Goal: Transaction & Acquisition: Subscribe to service/newsletter

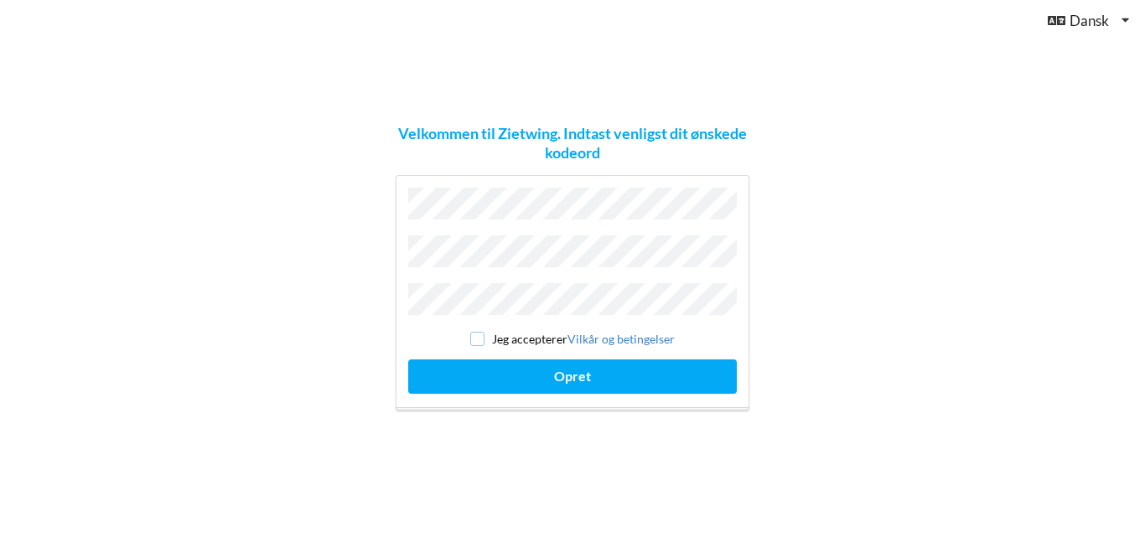
click at [475, 335] on input "checkbox" at bounding box center [477, 339] width 14 height 14
checkbox input "true"
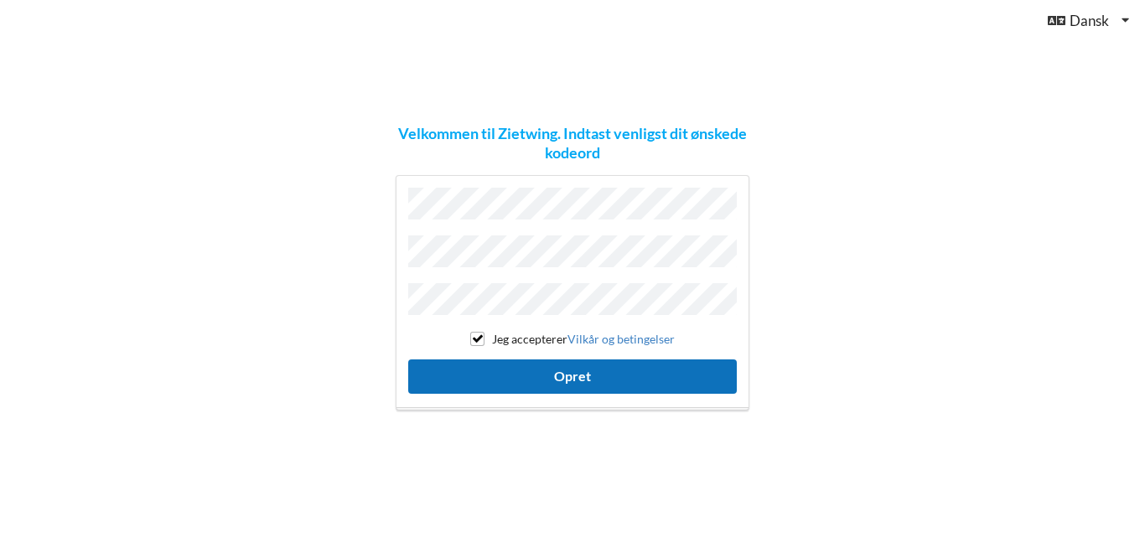
click at [555, 376] on button "Opret" at bounding box center [572, 377] width 329 height 34
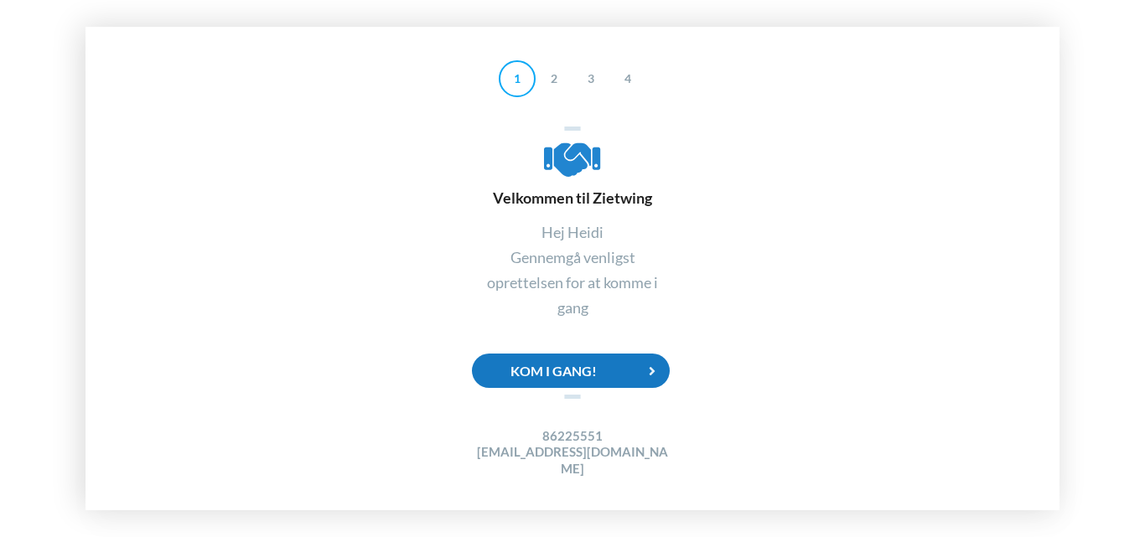
click at [584, 383] on div "Kom i gang!" at bounding box center [571, 371] width 198 height 34
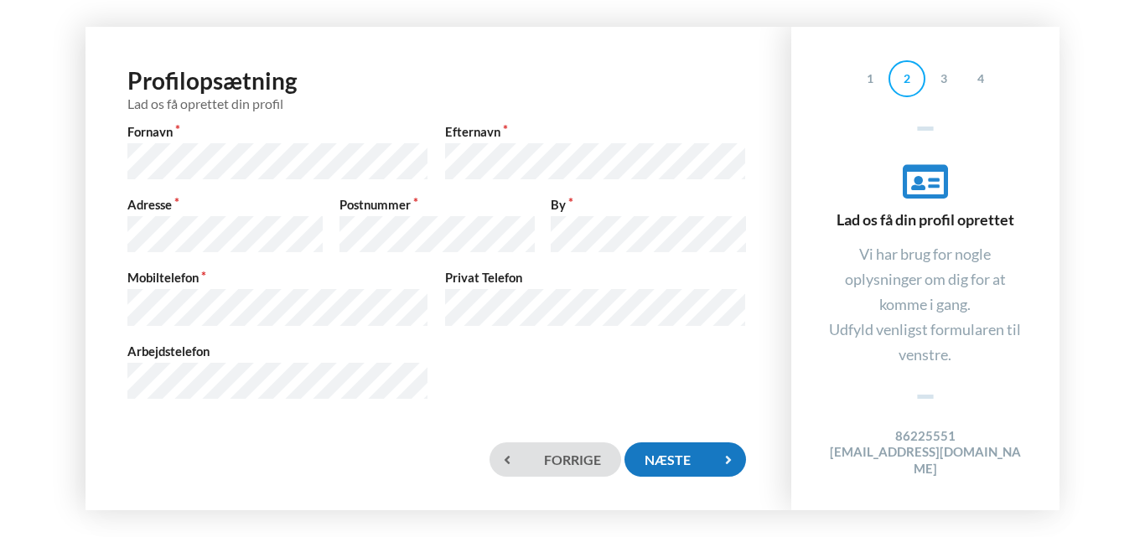
click at [657, 459] on div "Næste" at bounding box center [685, 460] width 121 height 34
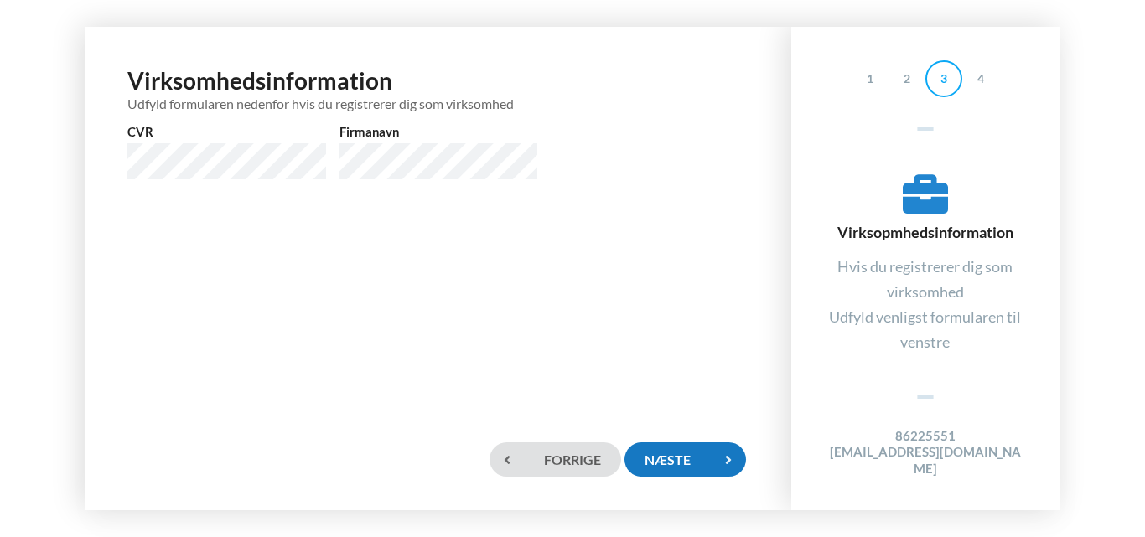
click at [699, 470] on div "Næste" at bounding box center [685, 460] width 121 height 34
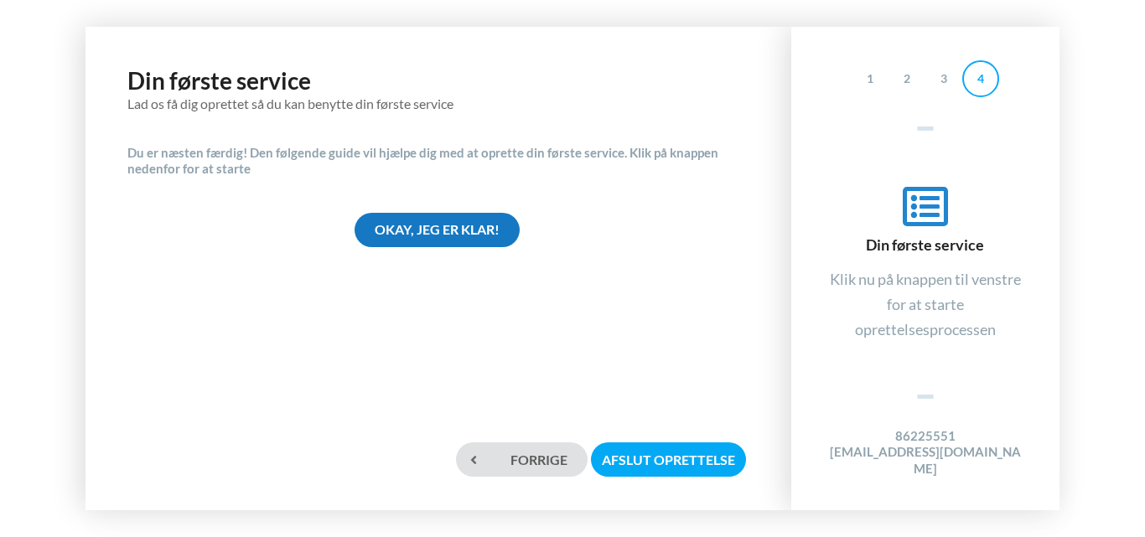
click at [470, 234] on div "Okay, jeg er klar!" at bounding box center [437, 230] width 165 height 34
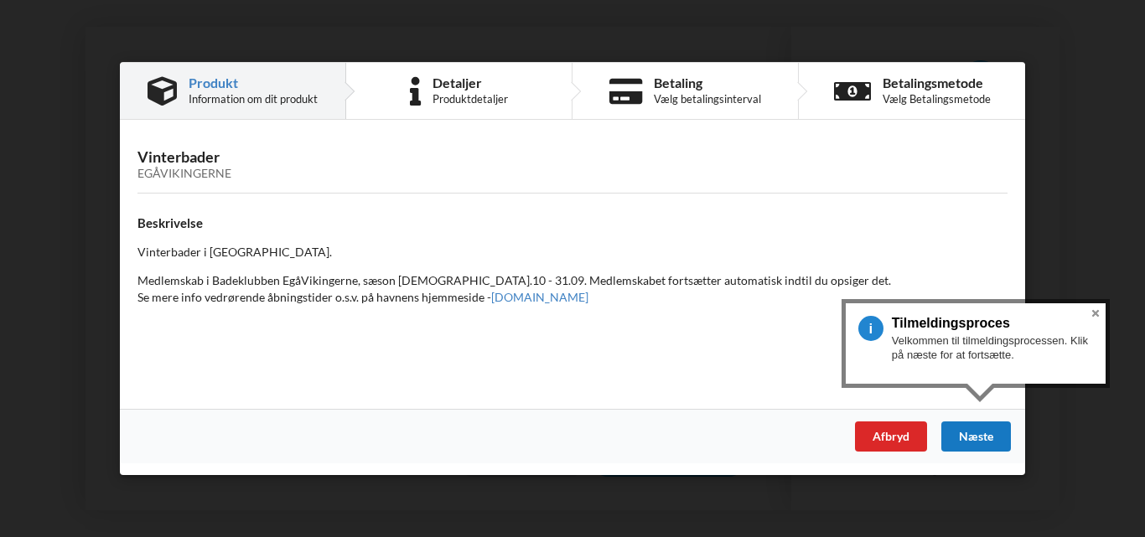
click at [967, 442] on div "Næste" at bounding box center [977, 437] width 70 height 30
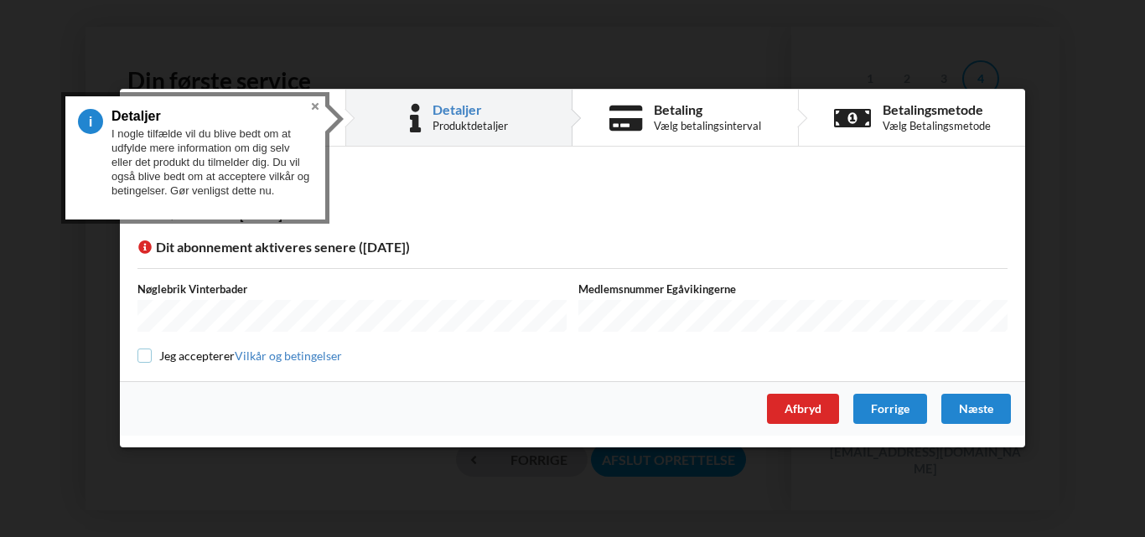
click at [142, 355] on input "checkbox" at bounding box center [145, 356] width 14 height 14
checkbox input "true"
click at [957, 413] on div "Næste" at bounding box center [977, 410] width 70 height 30
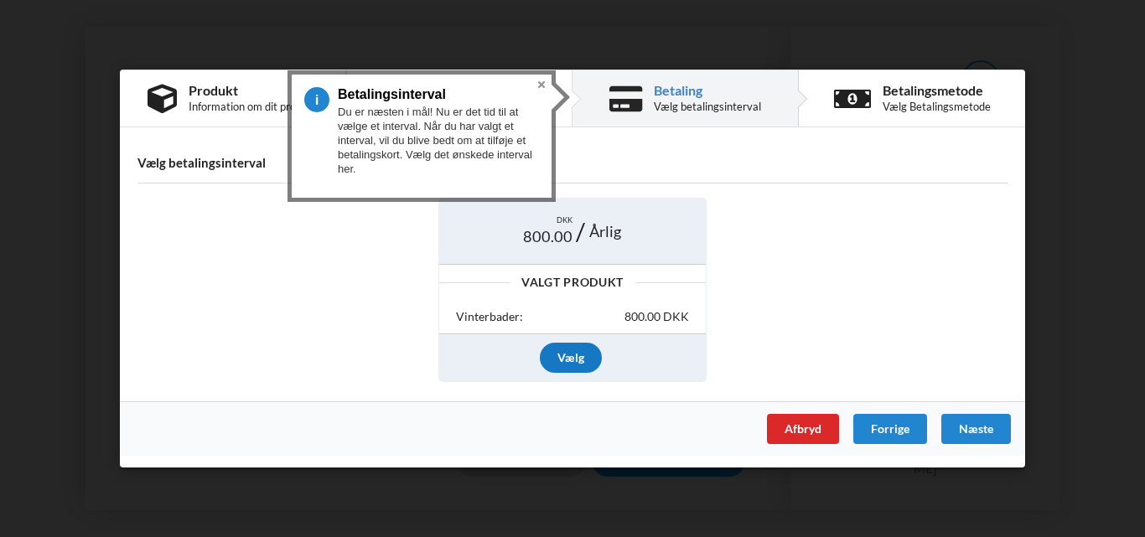
click at [568, 361] on div "Vælg" at bounding box center [571, 358] width 62 height 30
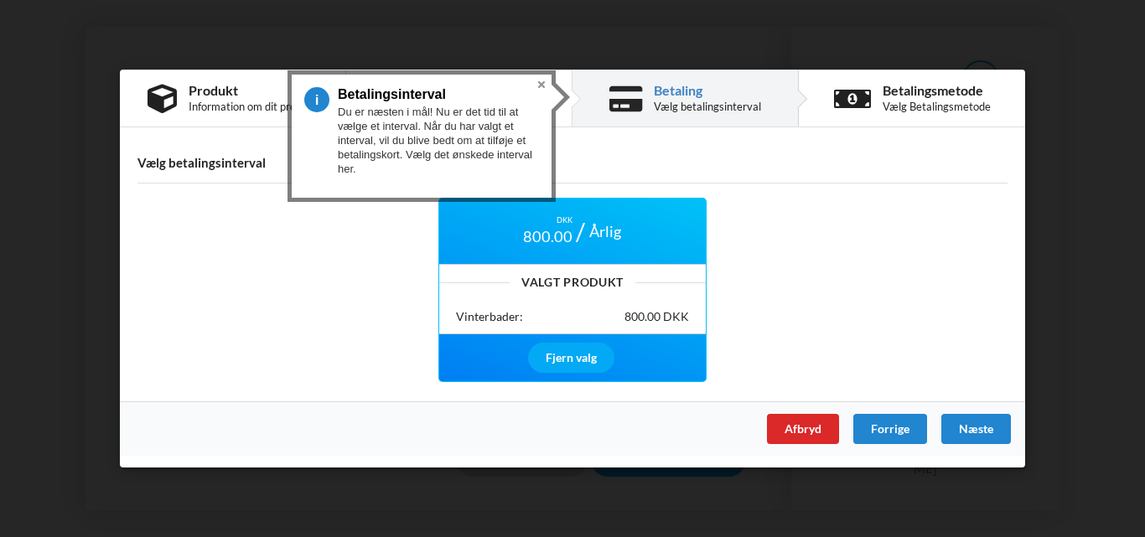
click at [548, 100] on div "5 Betalingsinterval Du er næsten i mål! Nu er det tid til at vælge et interval.…" at bounding box center [422, 136] width 260 height 123
click at [971, 425] on div "Næste" at bounding box center [977, 429] width 70 height 30
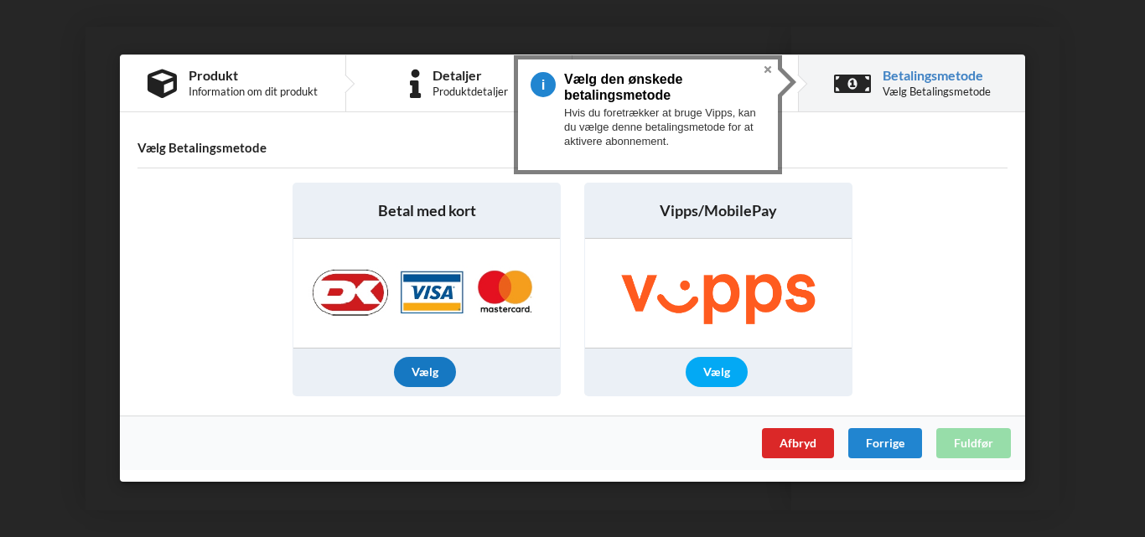
click at [411, 378] on div "Vælg" at bounding box center [425, 373] width 62 height 30
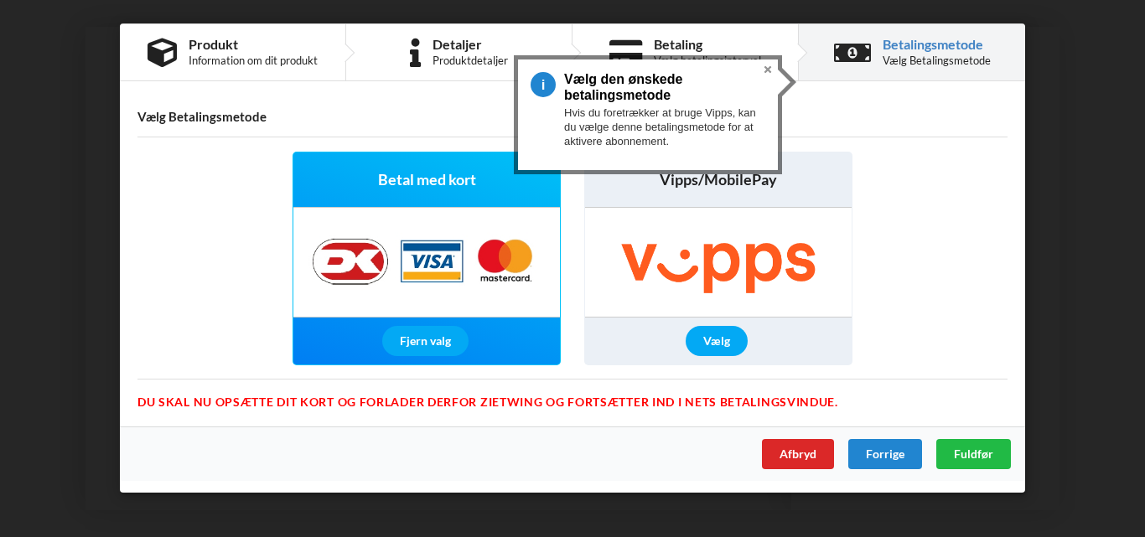
click at [428, 272] on img at bounding box center [426, 262] width 263 height 109
click at [423, 333] on div "Fjern valg" at bounding box center [425, 341] width 86 height 30
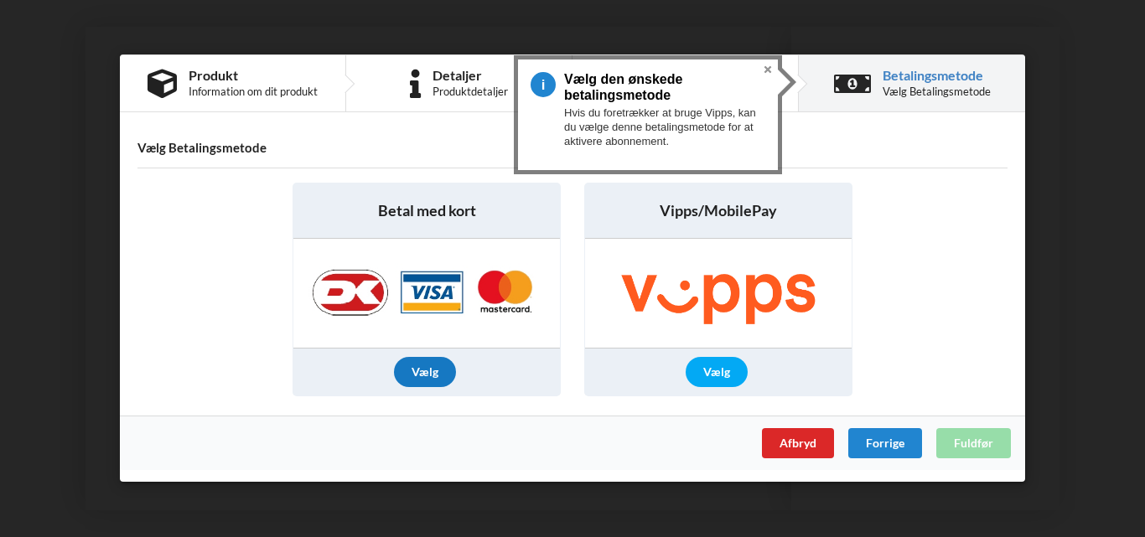
click at [423, 372] on div "Vælg" at bounding box center [425, 373] width 62 height 30
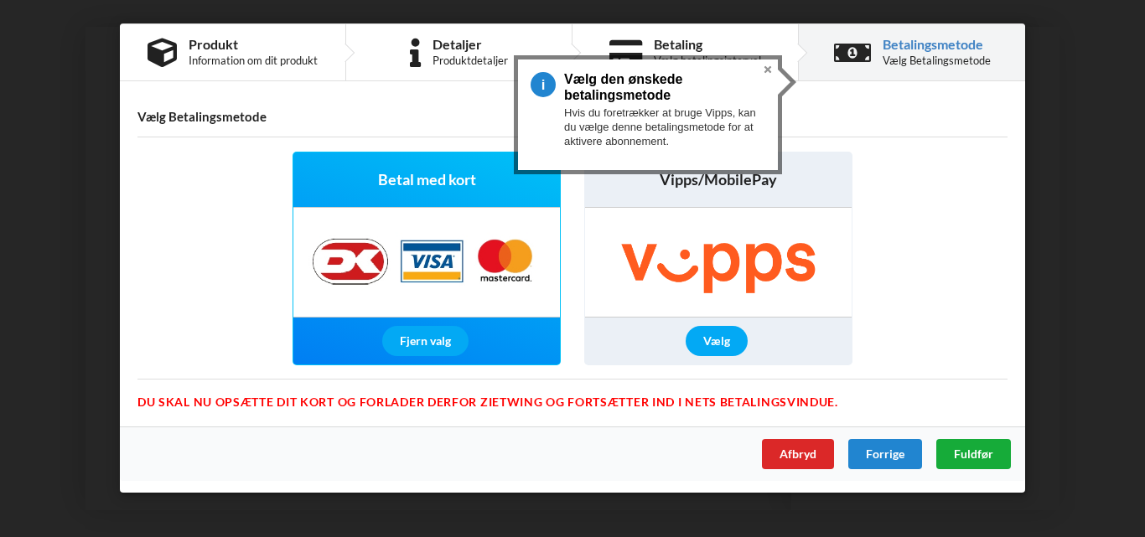
click at [954, 457] on span "Fuldfør" at bounding box center [973, 454] width 39 height 14
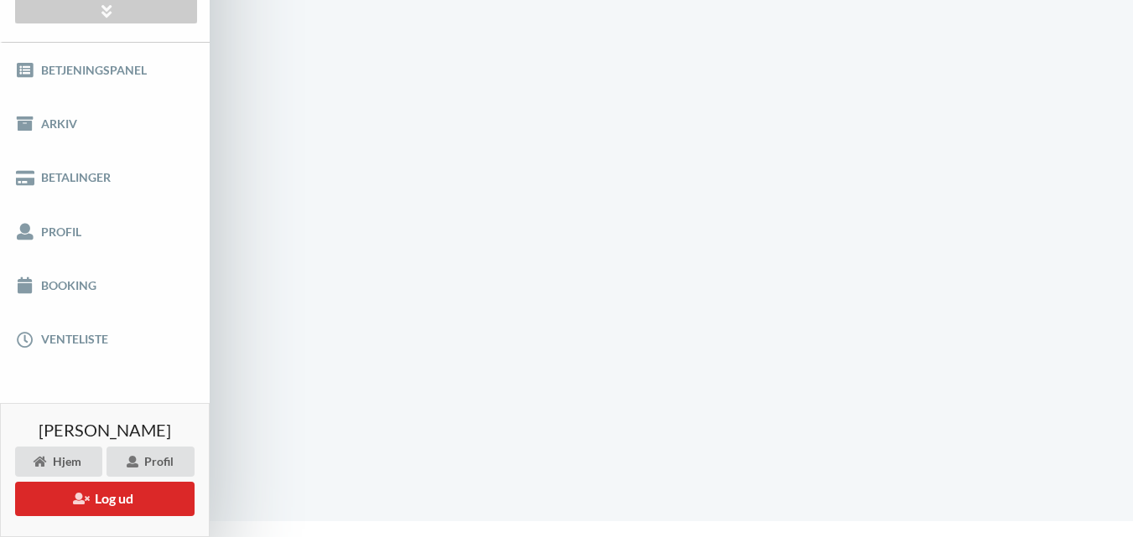
scroll to position [79, 0]
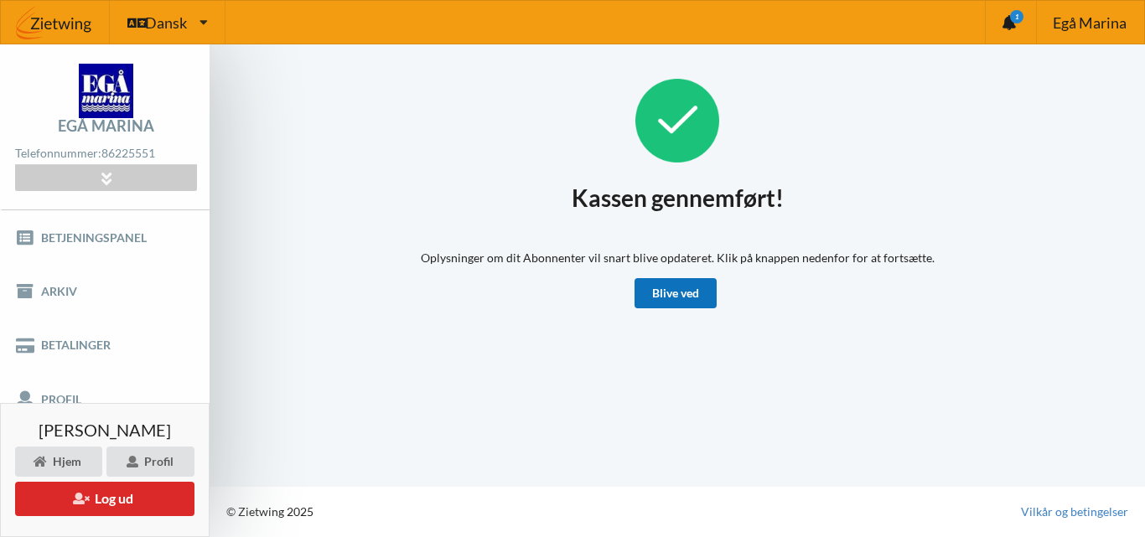
click at [688, 290] on link "Blive ved" at bounding box center [676, 293] width 82 height 30
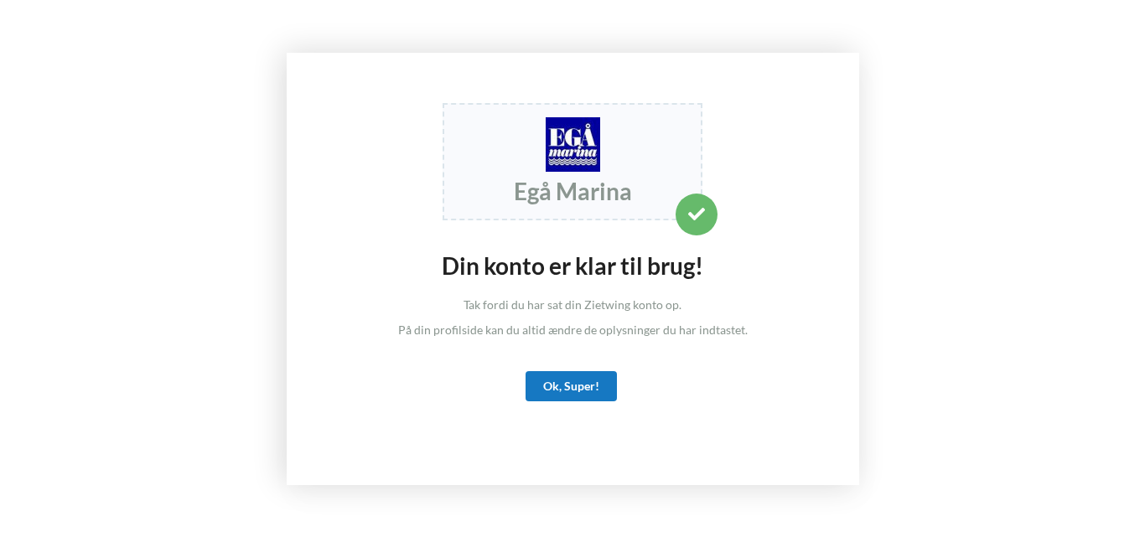
click at [582, 388] on div "Ok, Super!" at bounding box center [571, 386] width 91 height 30
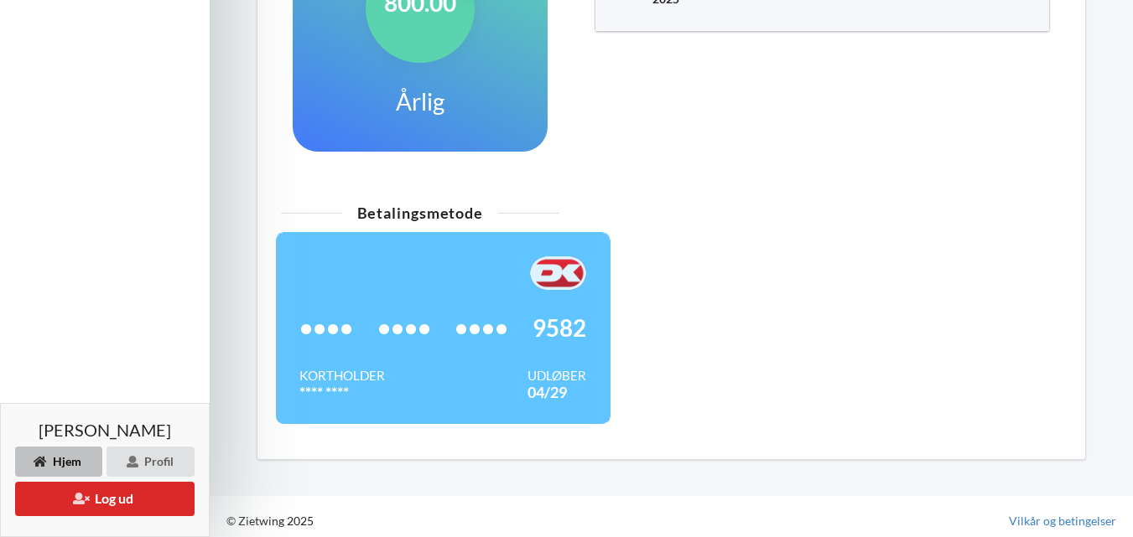
scroll to position [570, 0]
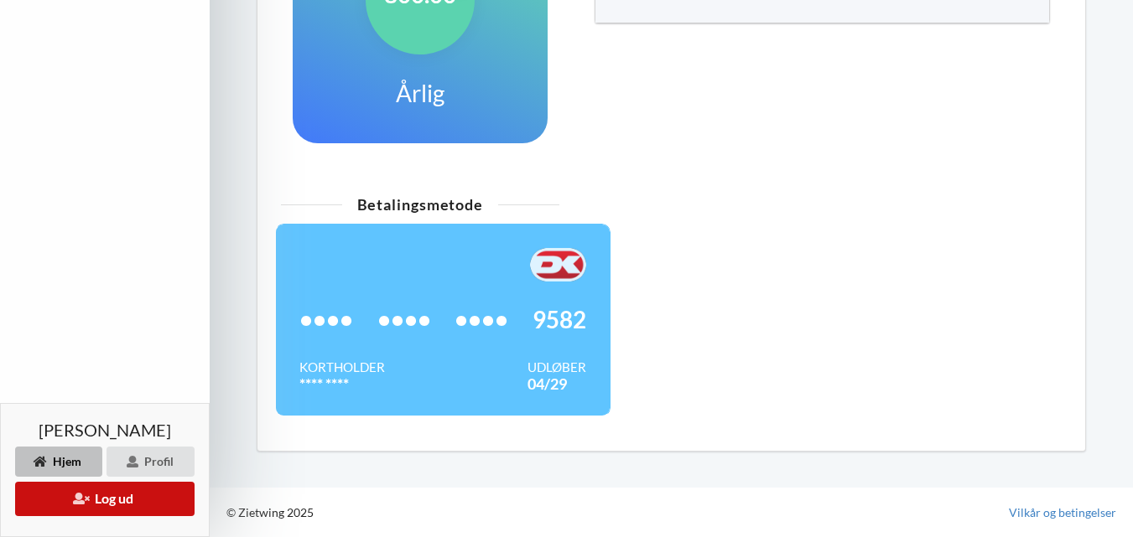
click at [130, 498] on button "Log ud" at bounding box center [104, 499] width 179 height 34
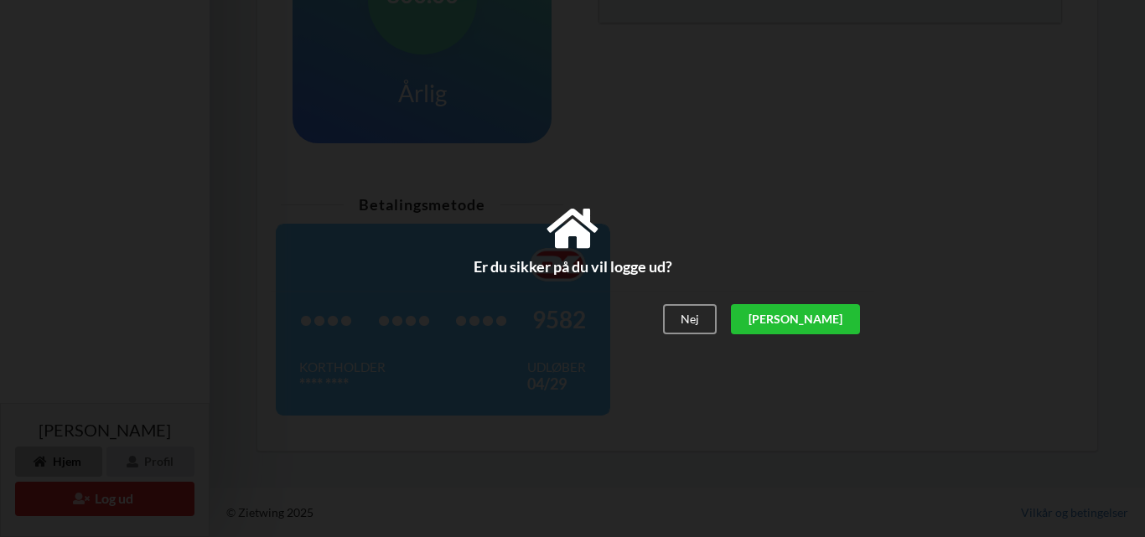
click at [833, 316] on div "[PERSON_NAME]" at bounding box center [795, 319] width 129 height 30
